Goal: Transaction & Acquisition: Register for event/course

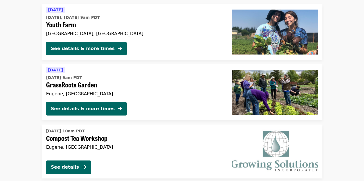
scroll to position [464, 0]
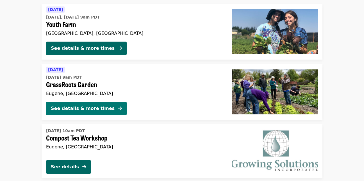
click at [80, 109] on div "See details & more times" at bounding box center [83, 108] width 64 height 7
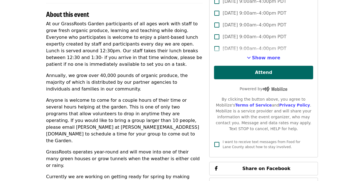
scroll to position [185, 0]
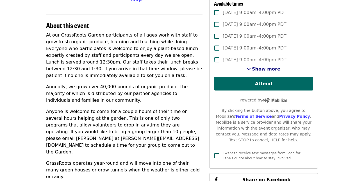
click at [263, 68] on span "Show more" at bounding box center [266, 68] width 28 height 5
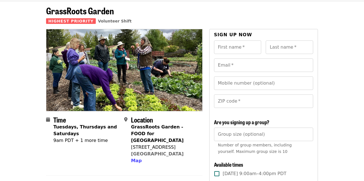
scroll to position [0, 0]
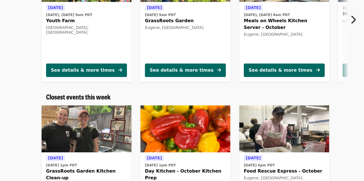
scroll to position [115, 0]
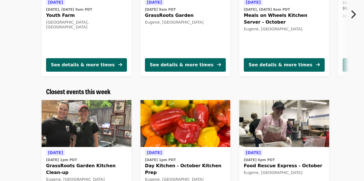
drag, startPoint x: 364, startPoint y: 176, endPoint x: 342, endPoint y: 178, distance: 22.5
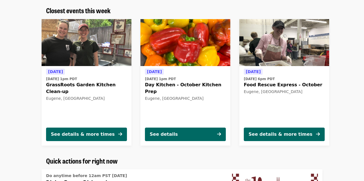
scroll to position [187, 0]
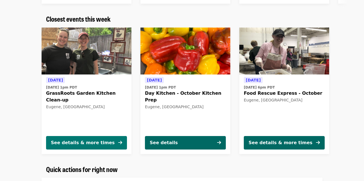
click at [83, 141] on div "See details & more times" at bounding box center [83, 142] width 64 height 7
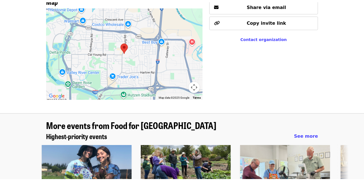
scroll to position [389, 0]
